Goal: Information Seeking & Learning: Learn about a topic

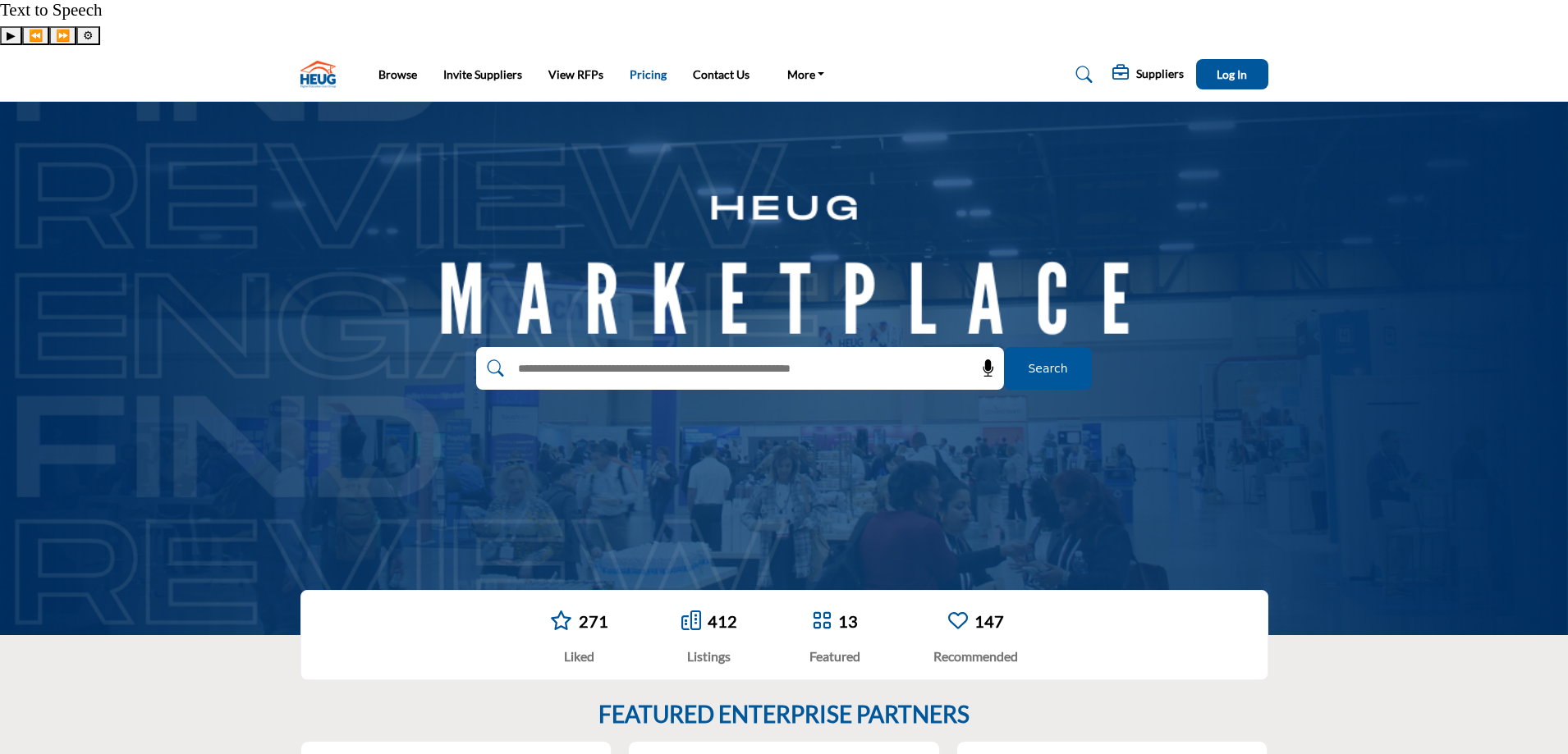
click at [645, 68] on link "Pricing" at bounding box center [647, 74] width 37 height 14
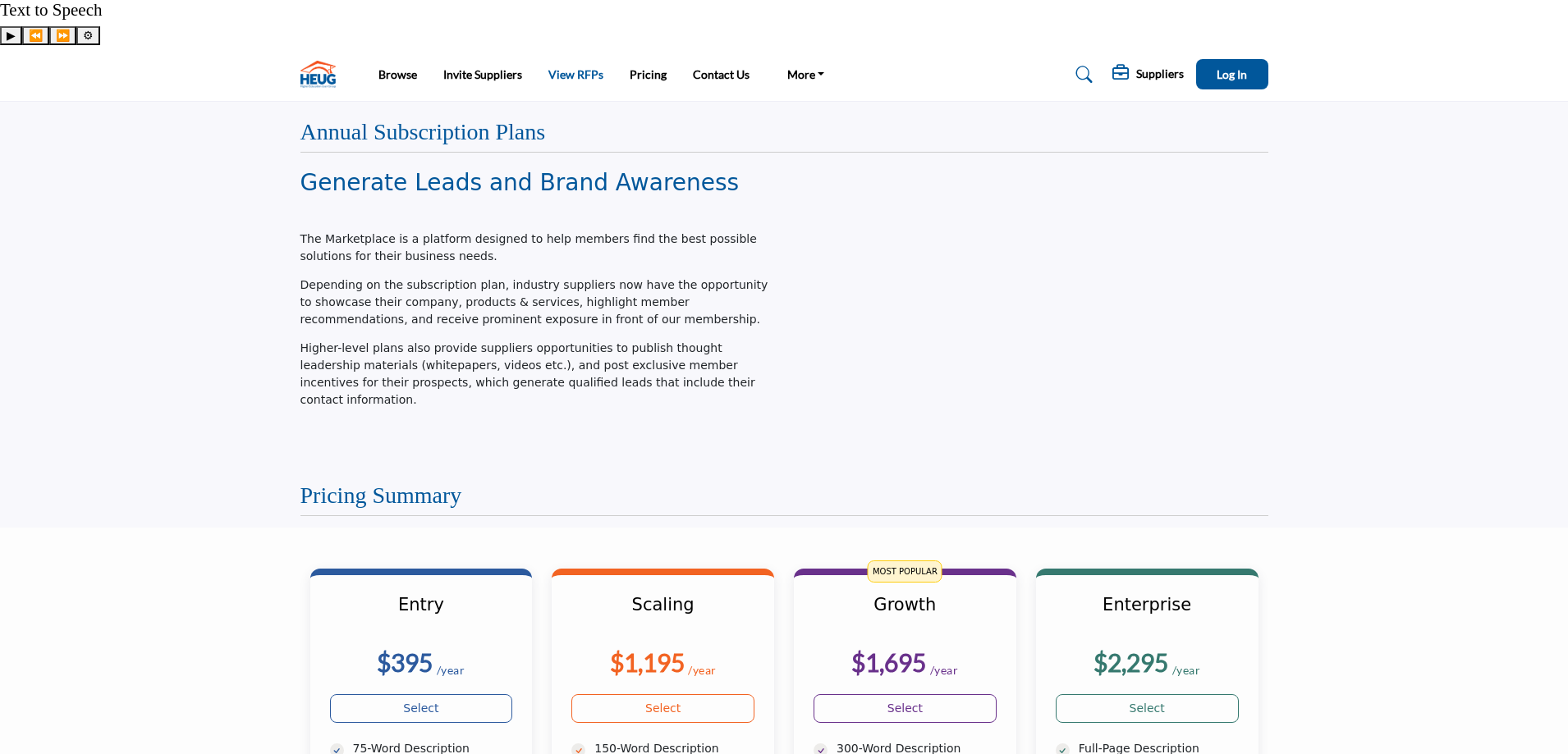
click at [572, 68] on link "View RFPs" at bounding box center [575, 74] width 55 height 14
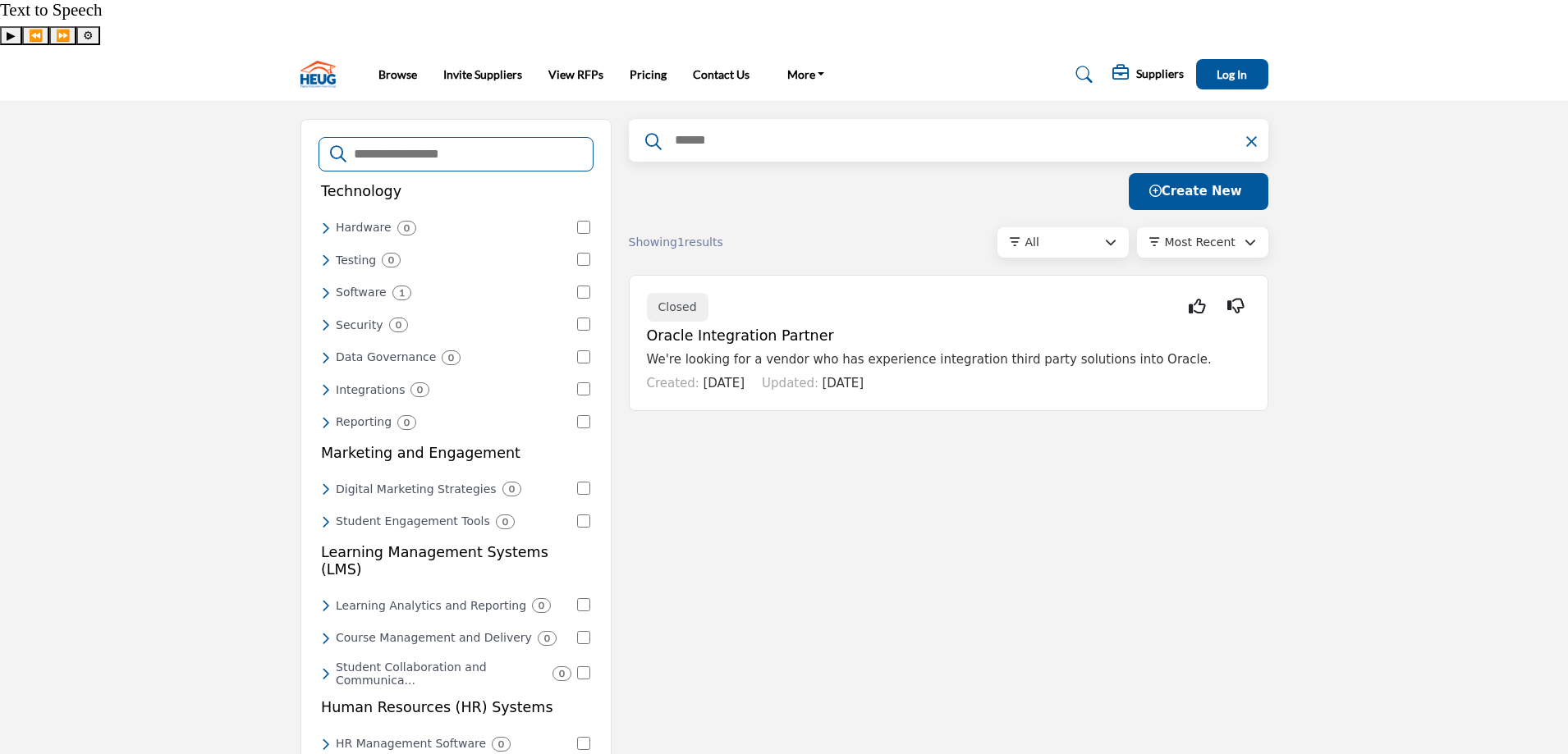
click at [421, 143] on input "Search Categories" at bounding box center [466, 154] width 230 height 22
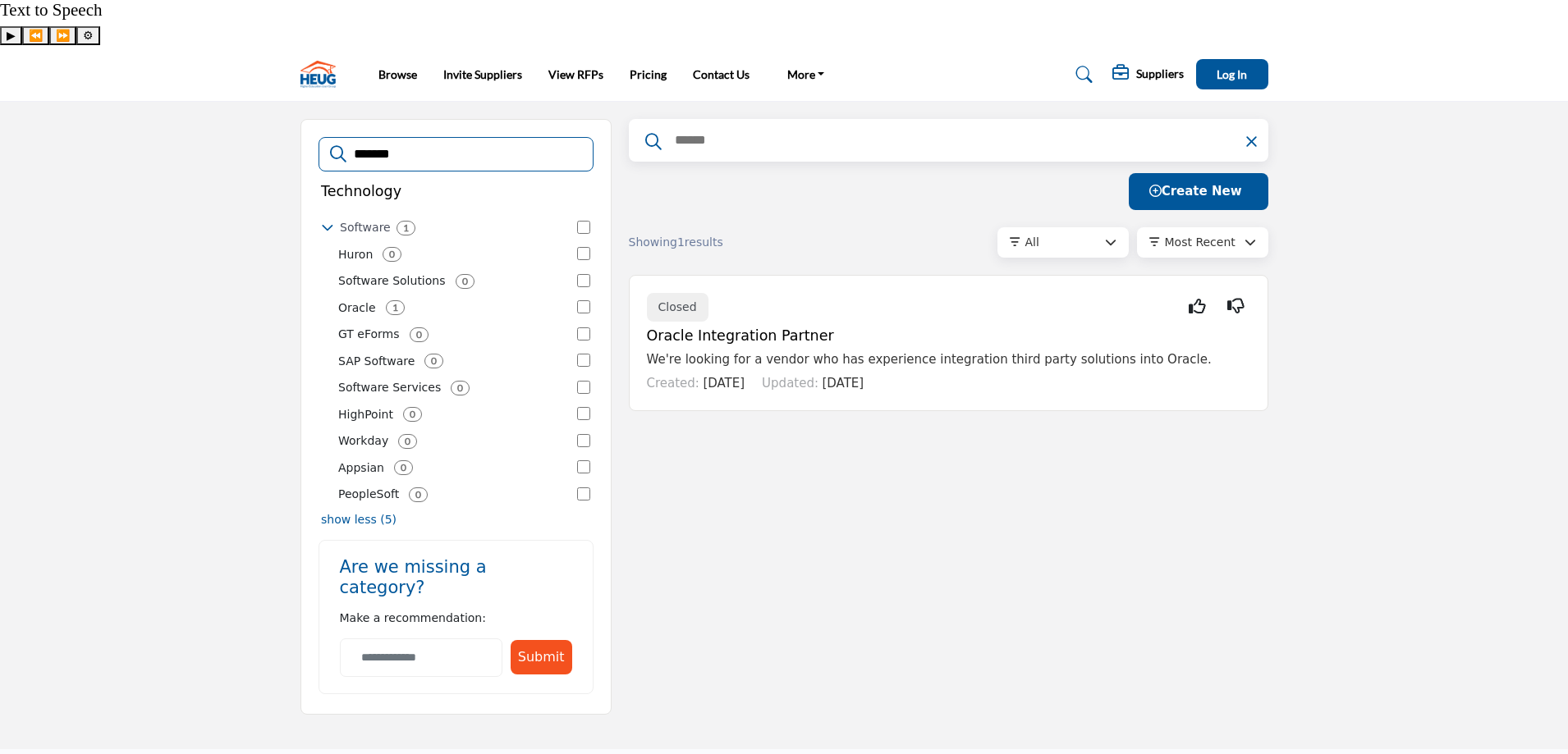
type input "*******"
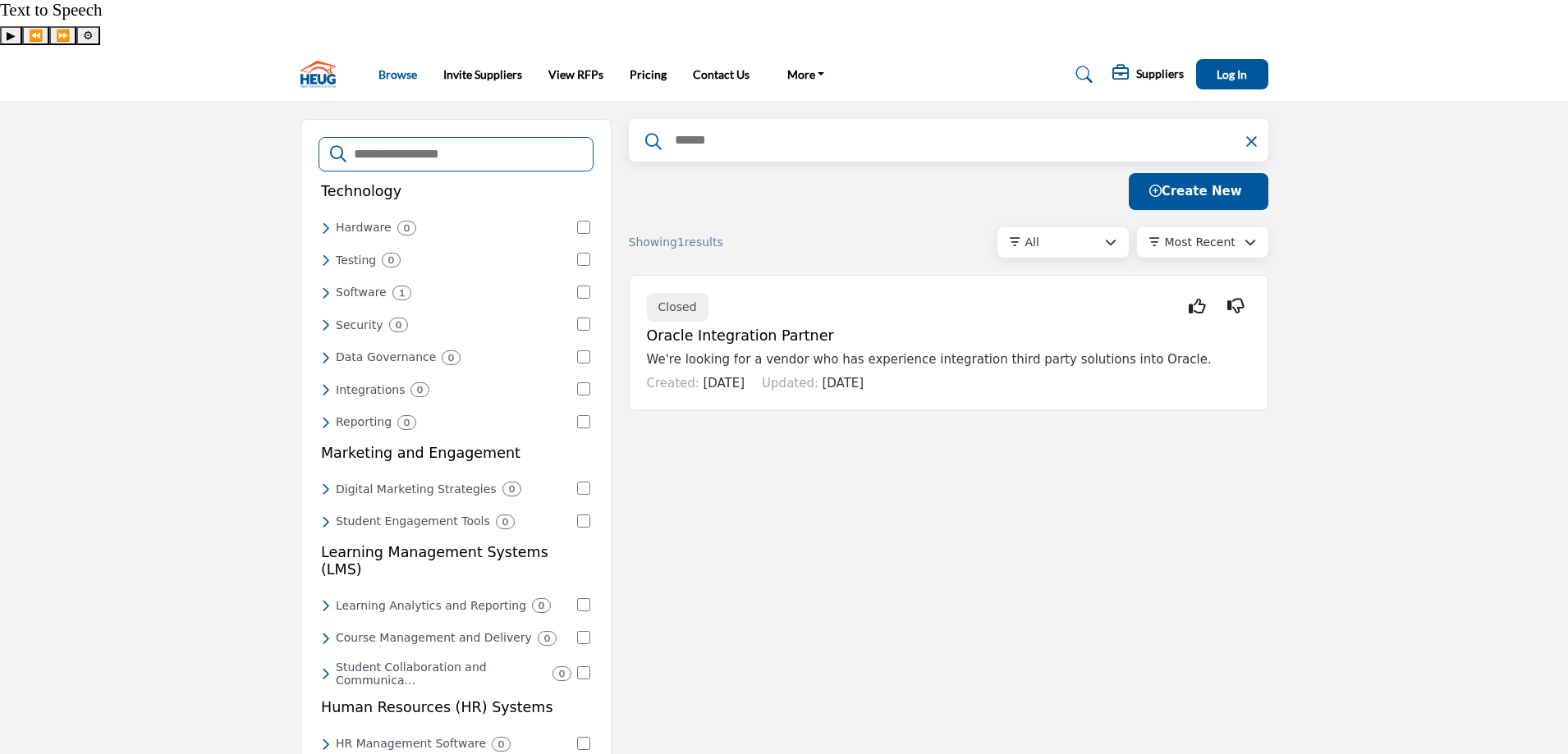
click at [391, 68] on link "Browse" at bounding box center [397, 74] width 38 height 14
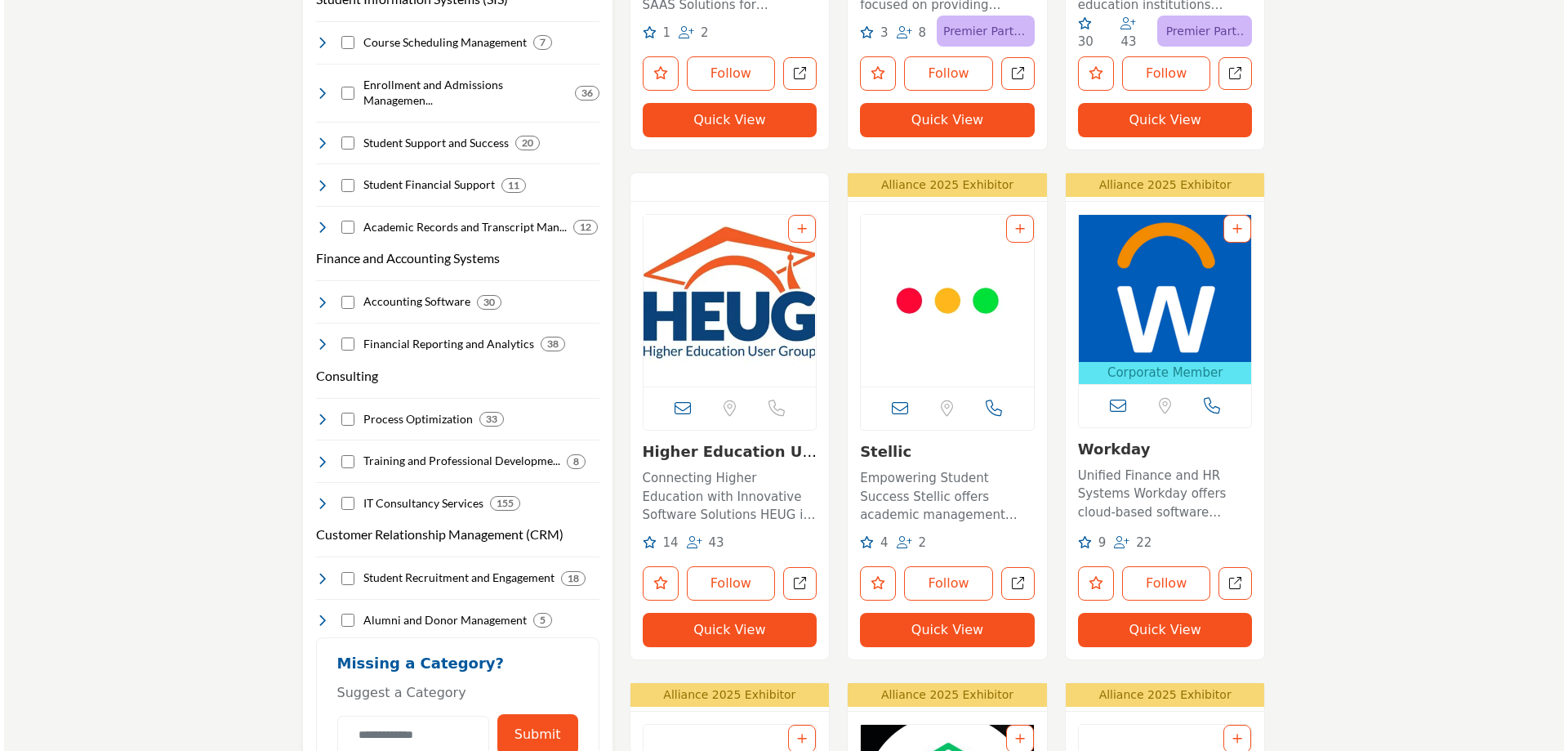
scroll to position [1389, 0]
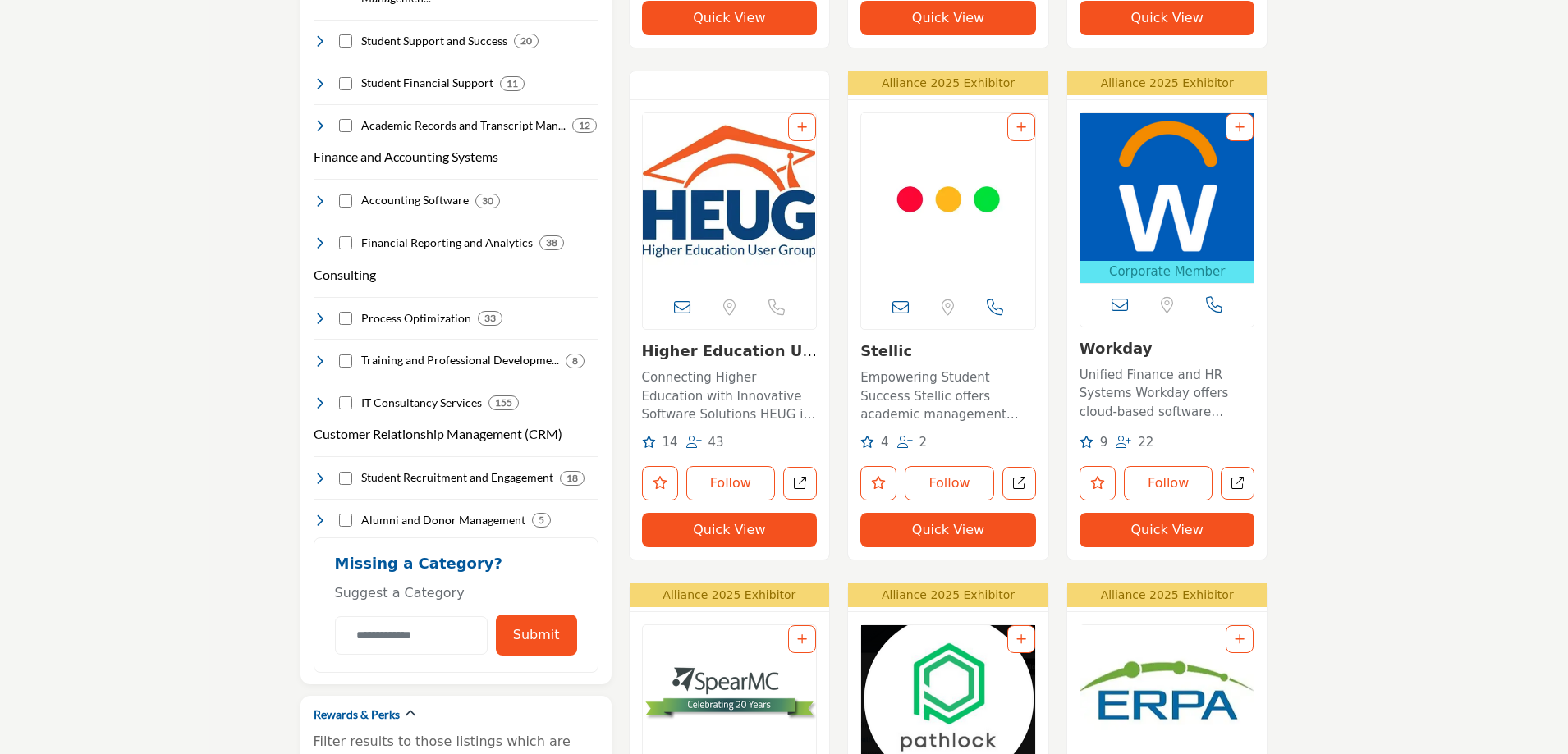
click at [1180, 513] on button "Quick View" at bounding box center [1166, 530] width 175 height 35
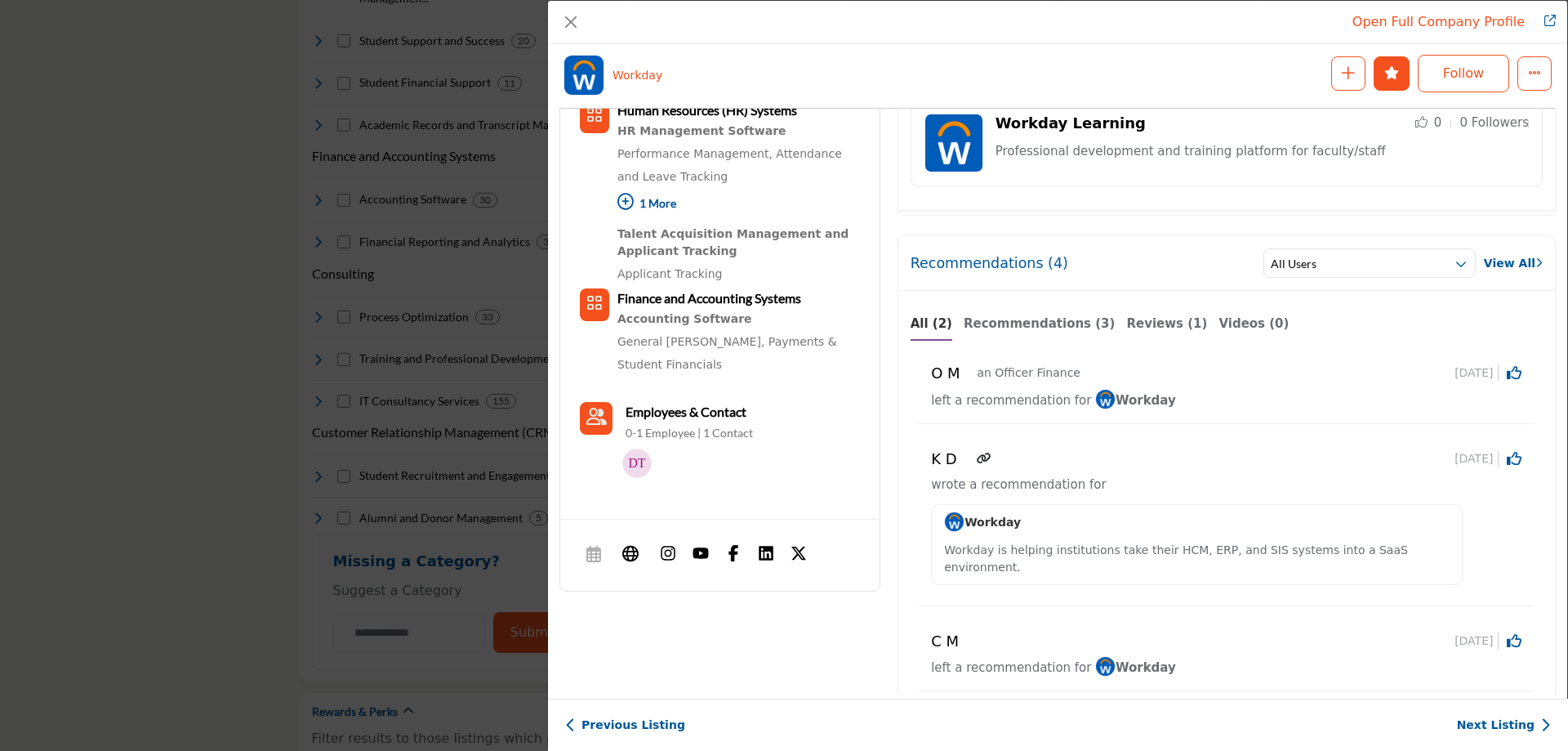
scroll to position [720, 0]
